Goal: Navigation & Orientation: Find specific page/section

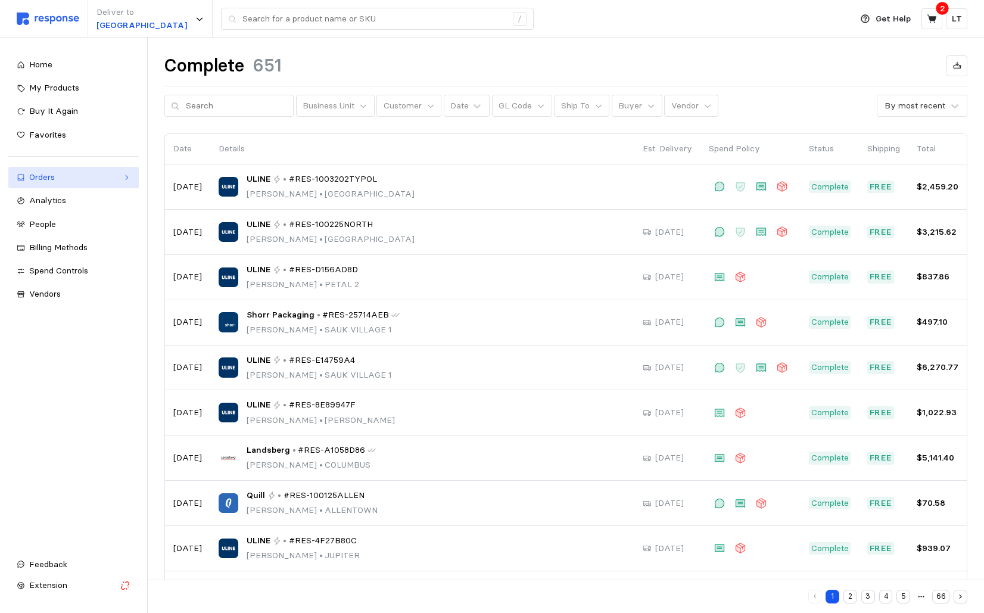
click at [45, 184] on link "Orders" at bounding box center [73, 177] width 130 height 21
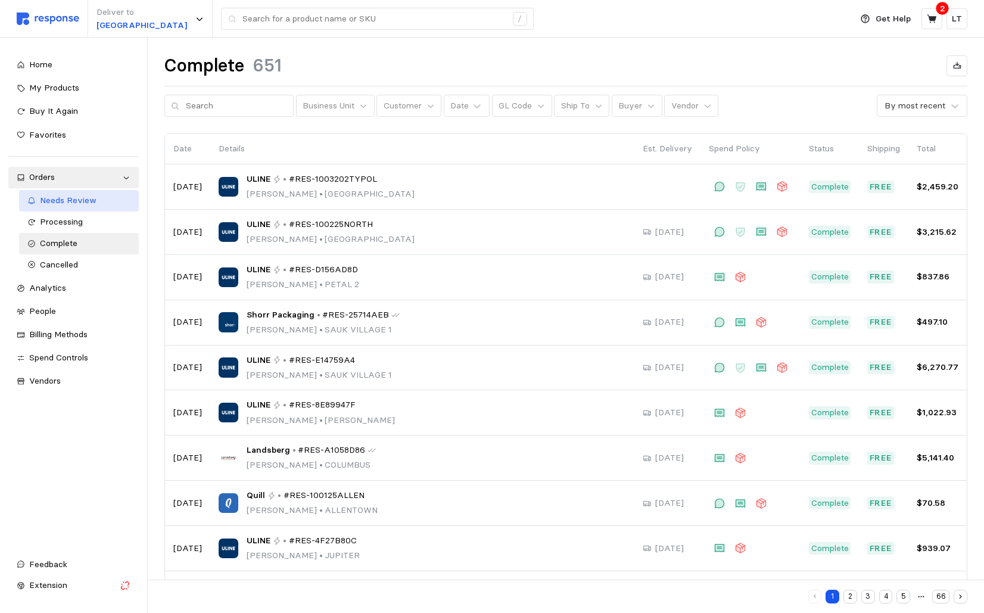
click at [52, 197] on span "Needs Review" at bounding box center [68, 200] width 57 height 11
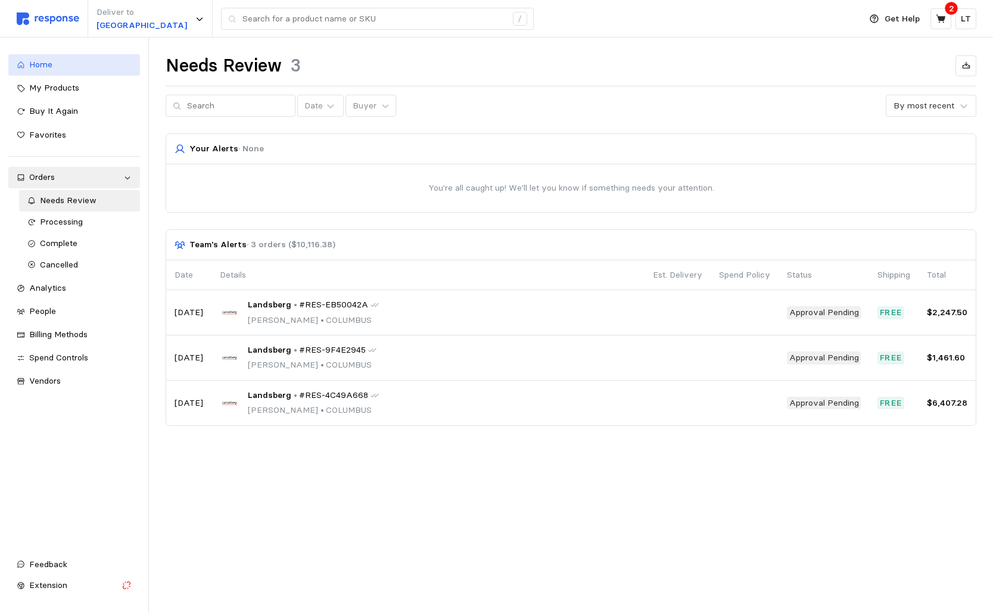
drag, startPoint x: 48, startPoint y: 61, endPoint x: 59, endPoint y: 64, distance: 11.7
click at [47, 61] on span "Home" at bounding box center [40, 64] width 23 height 11
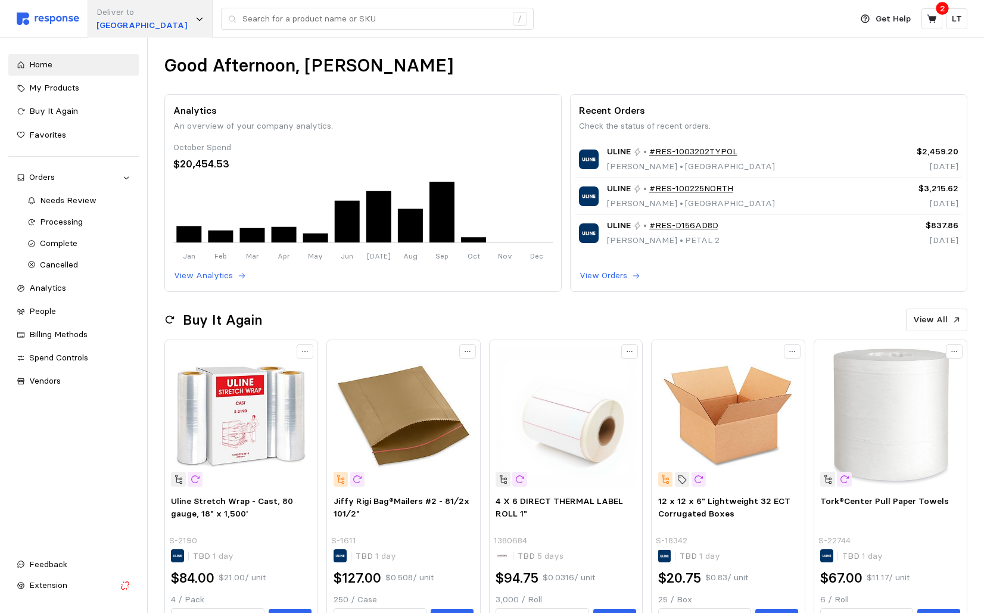
click at [169, 20] on div "Deliver to [GEOGRAPHIC_DATA]" at bounding box center [150, 19] width 125 height 38
click at [680, 66] on div "Good Afternoon, [PERSON_NAME]" at bounding box center [565, 65] width 803 height 23
